Goal: Entertainment & Leisure: Consume media (video, audio)

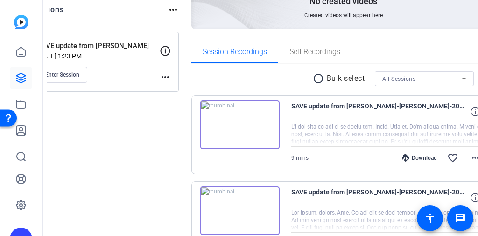
scroll to position [149, 0]
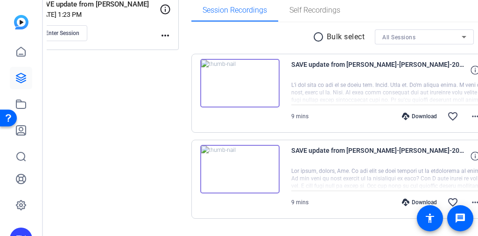
click at [291, 86] on div at bounding box center [388, 92] width 195 height 23
click at [353, 92] on div at bounding box center [388, 92] width 195 height 23
click at [333, 81] on div at bounding box center [388, 92] width 195 height 23
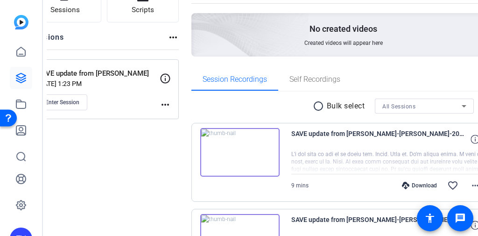
scroll to position [37, 0]
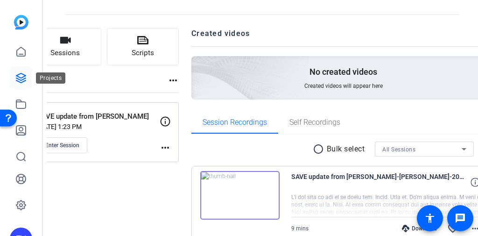
click at [24, 81] on icon at bounding box center [20, 77] width 9 height 9
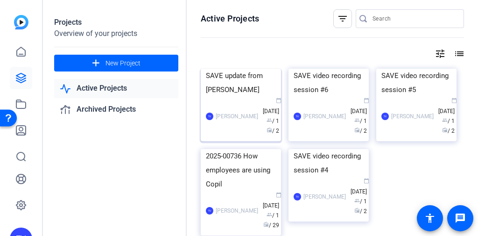
click at [234, 69] on img at bounding box center [241, 69] width 80 height 0
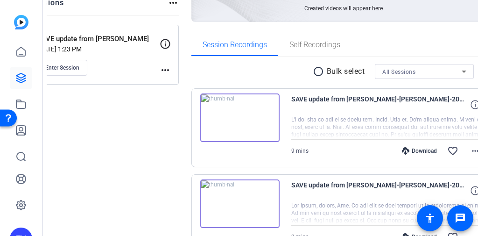
scroll to position [149, 0]
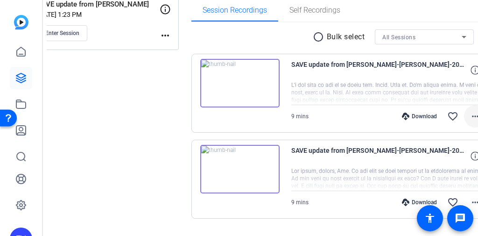
click at [470, 114] on mat-icon "more_horiz" at bounding box center [475, 116] width 11 height 11
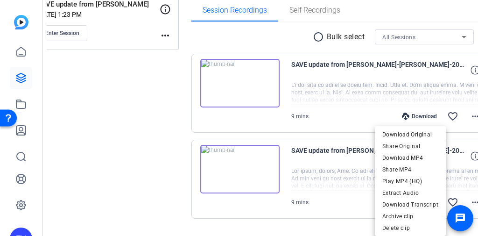
click at [363, 81] on div at bounding box center [239, 118] width 478 height 236
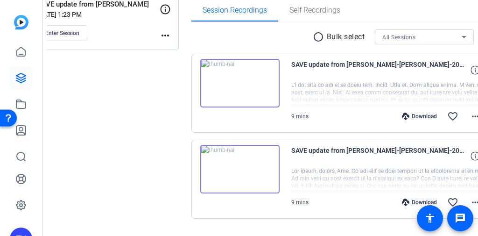
click at [299, 71] on span "SAVE update from [PERSON_NAME]-[PERSON_NAME]-2025-09-16-11-10-40-884-1" at bounding box center [377, 70] width 173 height 22
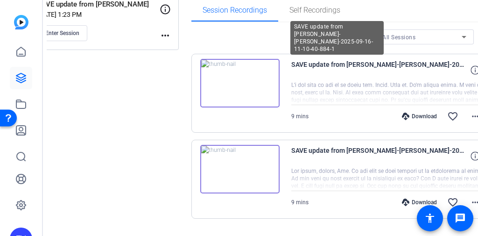
click at [400, 73] on span "SAVE update from [PERSON_NAME]-[PERSON_NAME]-2025-09-16-11-10-40-884-1" at bounding box center [377, 70] width 173 height 22
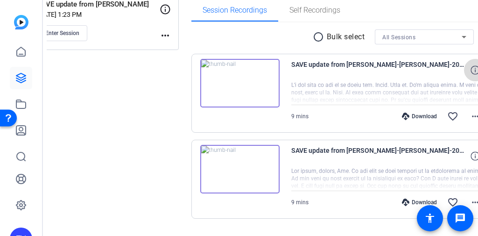
click at [471, 73] on icon at bounding box center [475, 69] width 9 height 9
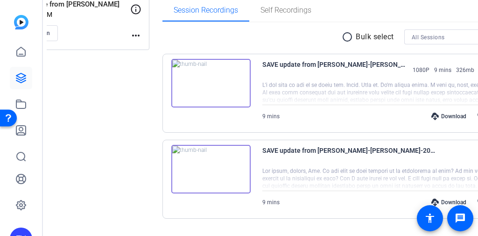
click at [262, 85] on div at bounding box center [389, 92] width 254 height 23
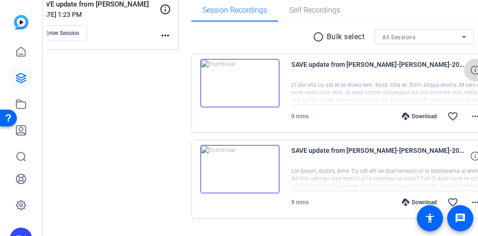
click at [471, 65] on icon at bounding box center [475, 69] width 9 height 9
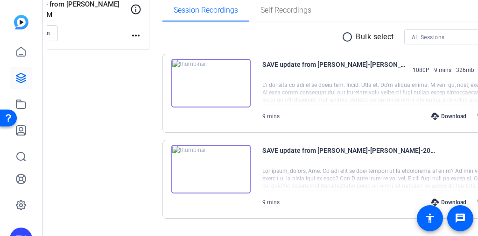
scroll to position [172, 0]
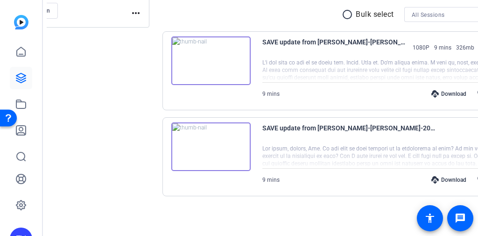
click at [211, 68] on img at bounding box center [210, 60] width 79 height 49
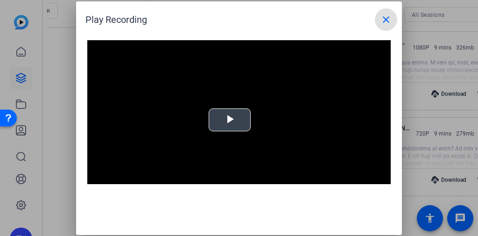
click at [230, 120] on span "Video Player" at bounding box center [230, 120] width 0 height 0
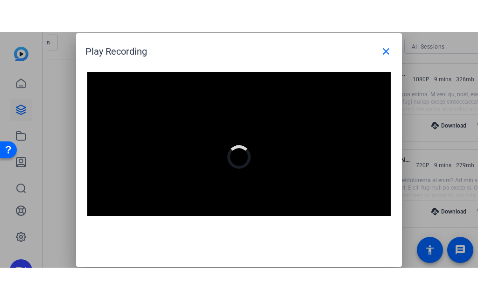
scroll to position [9, 0]
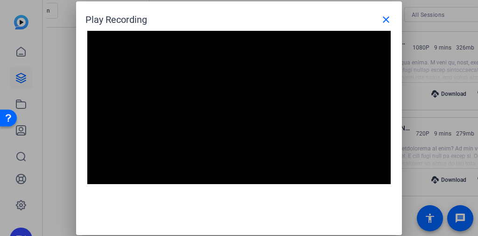
click at [245, 117] on video "Video Player" at bounding box center [239, 116] width 304 height 171
click at [248, 124] on video "Video Player" at bounding box center [239, 116] width 304 height 171
click at [245, 87] on video "Video Player" at bounding box center [239, 116] width 304 height 171
click at [285, 123] on video "Video Player" at bounding box center [239, 116] width 304 height 171
click at [382, 23] on mat-icon "close" at bounding box center [386, 19] width 11 height 11
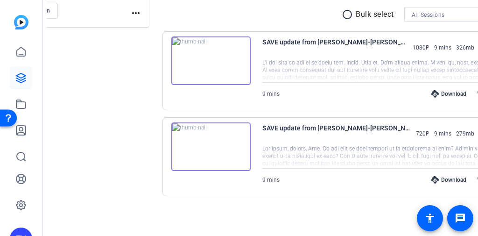
click at [210, 74] on img at bounding box center [210, 60] width 79 height 49
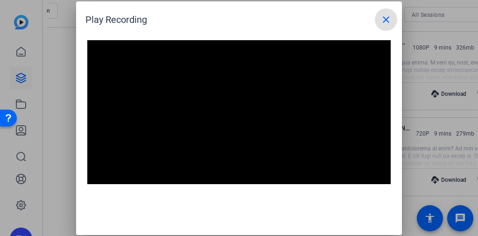
click at [237, 124] on video "Video Player" at bounding box center [239, 125] width 304 height 171
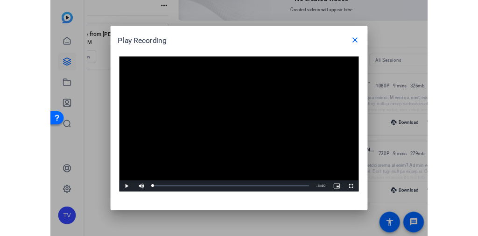
scroll to position [109, 0]
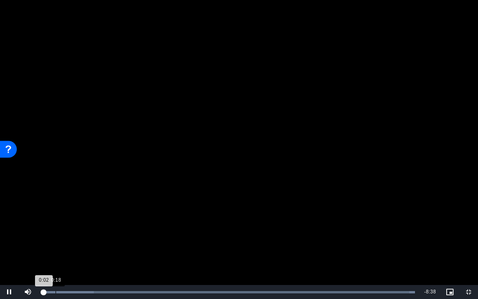
click at [55, 235] on div "Loaded : 100.00% 0:18 0:02" at bounding box center [228, 292] width 382 height 14
drag, startPoint x: 76, startPoint y: 290, endPoint x: 109, endPoint y: 290, distance: 33.2
click at [77, 235] on div "Loaded : 100.00% 0:47 0:19" at bounding box center [228, 292] width 373 height 2
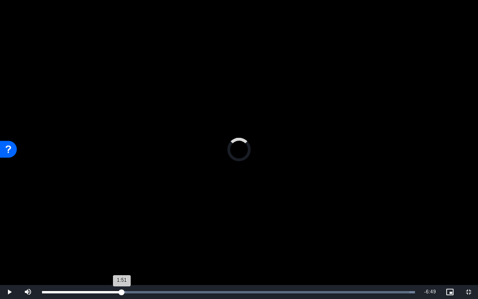
click at [122, 235] on div "Loaded : 100.00% 1:51 1:51" at bounding box center [228, 292] width 373 height 2
click at [199, 235] on div "Loaded : 100.00% 3:40 3:40" at bounding box center [228, 292] width 373 height 2
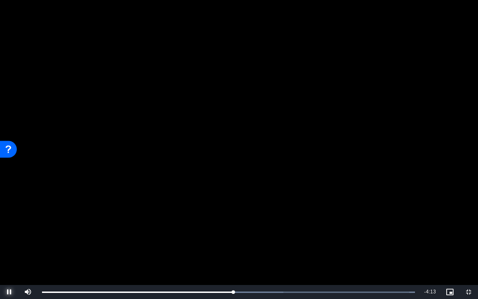
click at [13, 235] on span "Video Player" at bounding box center [9, 292] width 19 height 0
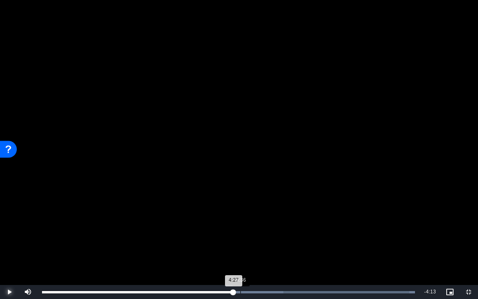
click at [240, 235] on div "4:36" at bounding box center [240, 292] width 0 height 2
click at [248, 235] on div "Loaded : 100.00% 4:46 4:36" at bounding box center [228, 292] width 373 height 2
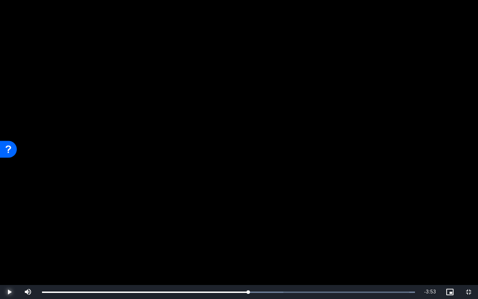
click at [13, 235] on span "Video Player" at bounding box center [9, 292] width 19 height 0
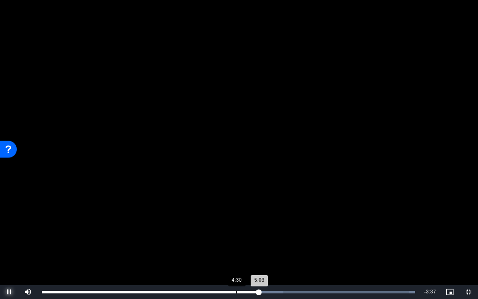
click at [235, 235] on div "Loaded : 100.00% 4:30 5:03" at bounding box center [228, 292] width 373 height 2
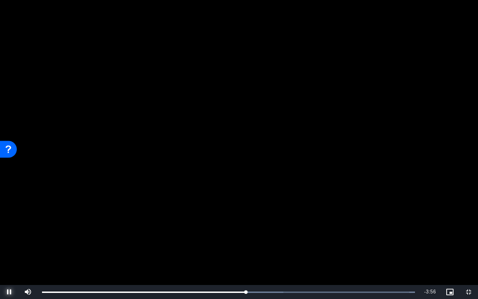
click at [11, 235] on span "Video Player" at bounding box center [9, 292] width 19 height 0
click at [9, 235] on span "Video Player" at bounding box center [9, 292] width 19 height 0
click at [8, 235] on span "Video Player" at bounding box center [9, 292] width 19 height 0
click at [12, 235] on span "Video Player" at bounding box center [9, 292] width 19 height 0
click at [7, 235] on span "Video Player" at bounding box center [9, 292] width 19 height 0
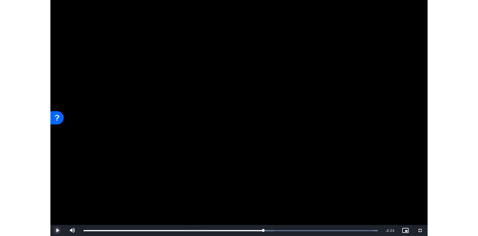
scroll to position [172, 0]
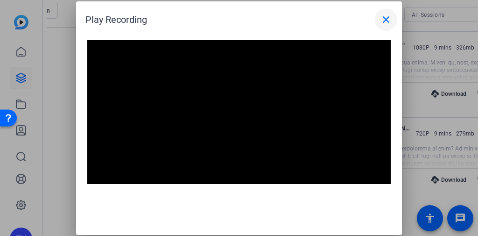
click at [384, 20] on mat-icon "close" at bounding box center [386, 19] width 11 height 11
